Goal: Task Accomplishment & Management: Manage account settings

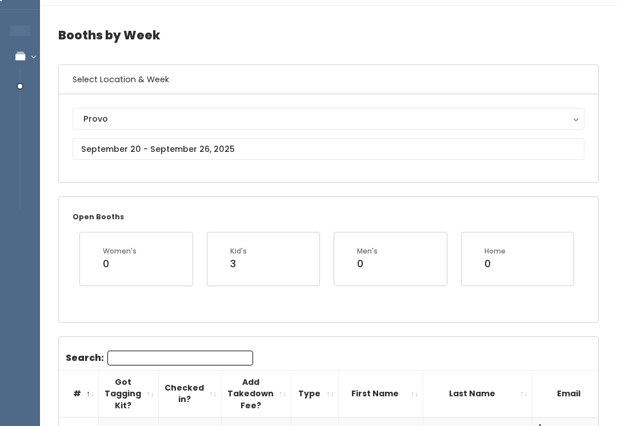
scroll to position [3, 0]
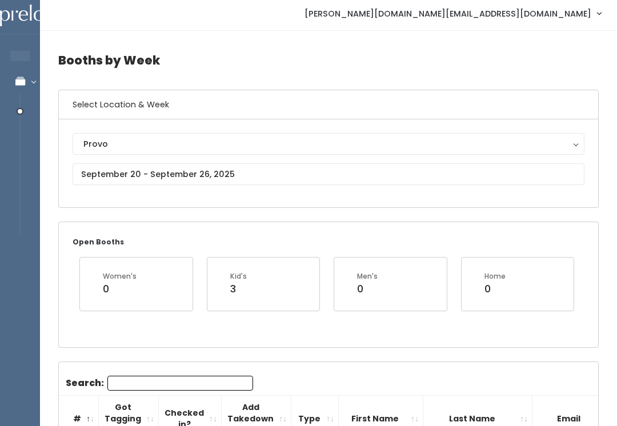
click at [234, 134] on button "Provo" at bounding box center [329, 144] width 512 height 22
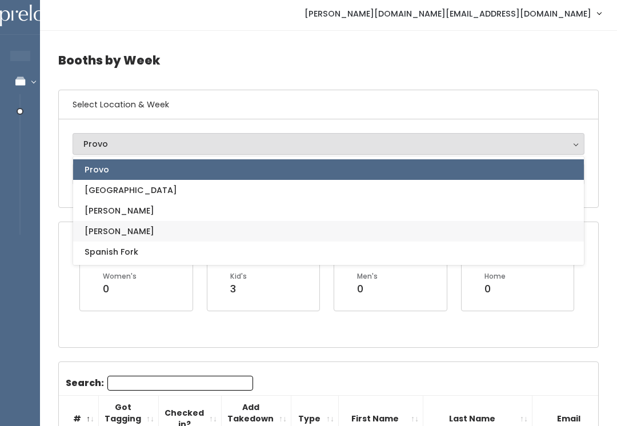
click at [193, 230] on link "[PERSON_NAME]" at bounding box center [328, 231] width 511 height 21
select select "3"
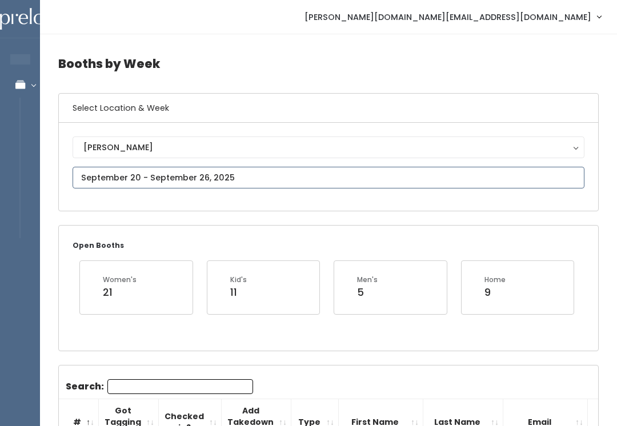
click at [230, 177] on input "text" at bounding box center [329, 178] width 512 height 22
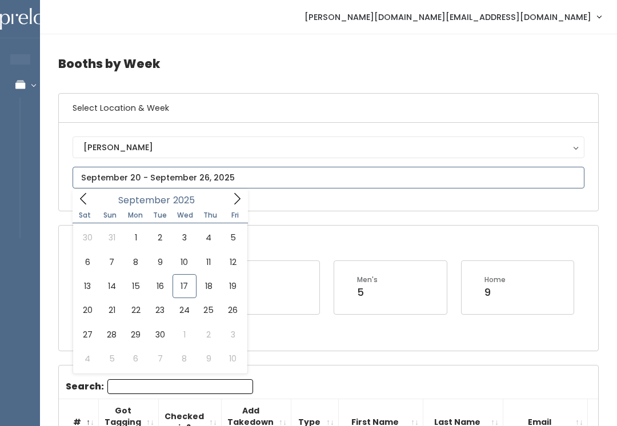
type input "September 13 to September 19"
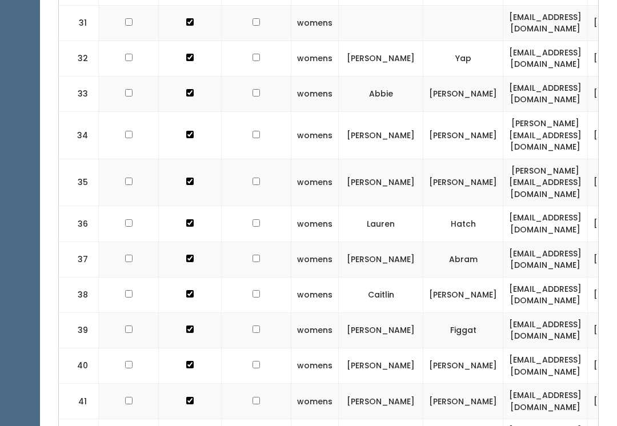
click at [130, 349] on td at bounding box center [129, 366] width 60 height 35
click at [125, 362] on input "checkbox" at bounding box center [128, 365] width 7 height 7
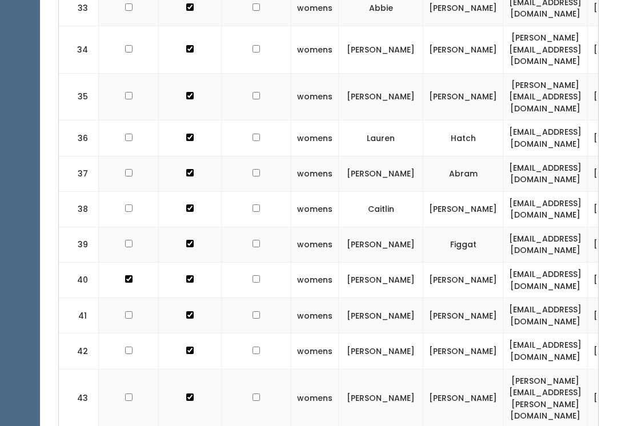
scroll to position [1414, 0]
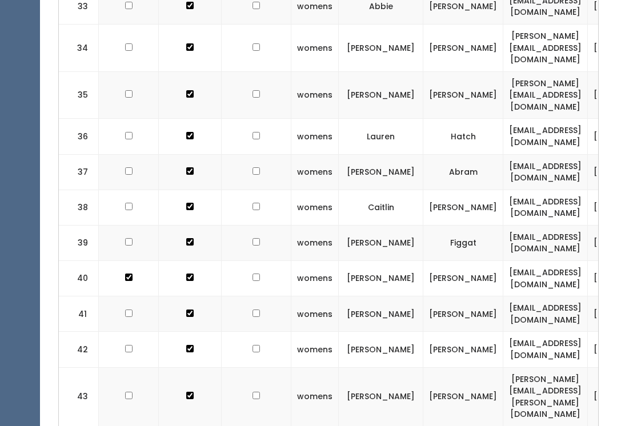
click at [125, 274] on input "checkbox" at bounding box center [128, 277] width 7 height 7
checkbox input "false"
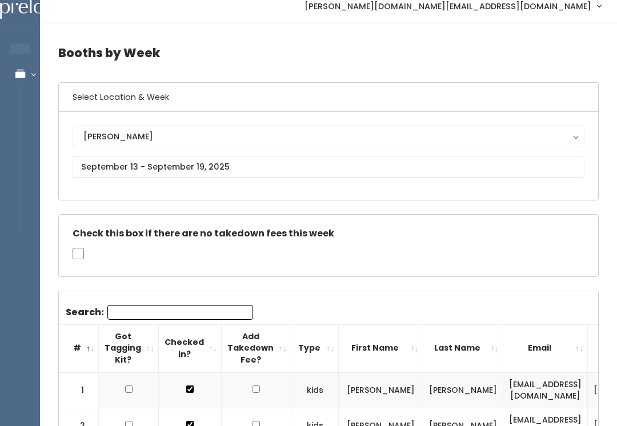
scroll to position [0, 0]
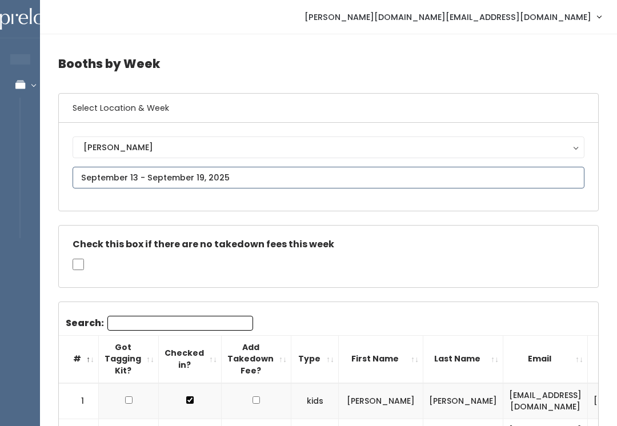
click at [197, 171] on input "text" at bounding box center [329, 178] width 512 height 22
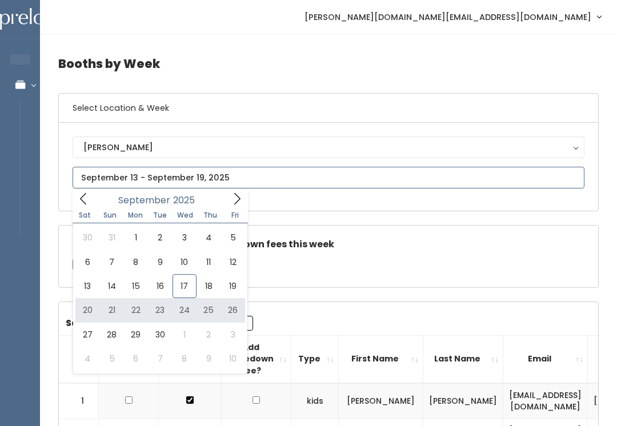
type input "September 20 to September 26"
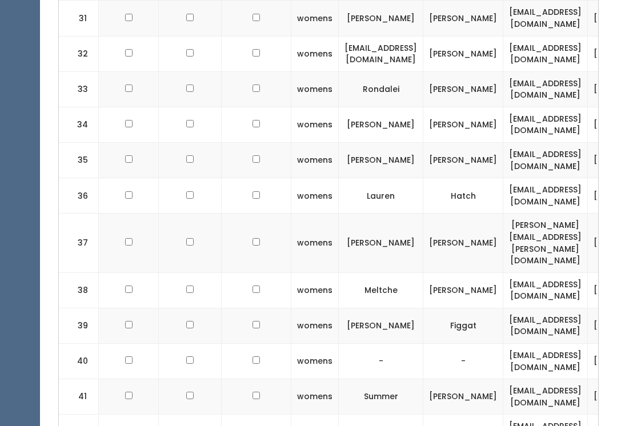
scroll to position [1278, 0]
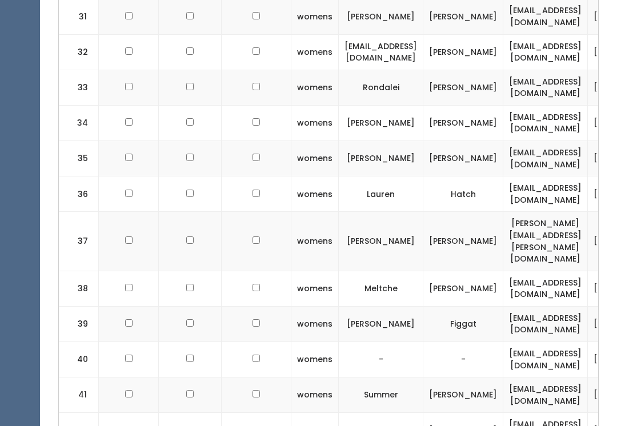
click at [130, 343] on td at bounding box center [129, 360] width 60 height 35
click at [129, 343] on td at bounding box center [129, 360] width 60 height 35
click at [127, 343] on td at bounding box center [129, 360] width 60 height 35
click at [125, 356] on input "checkbox" at bounding box center [128, 359] width 7 height 7
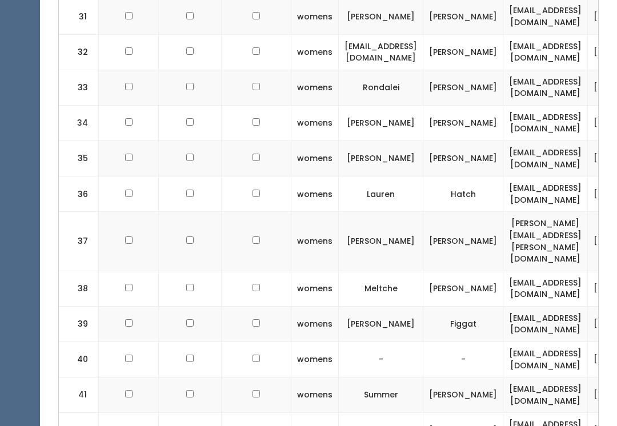
checkbox input "true"
